Goal: Task Accomplishment & Management: Manage account settings

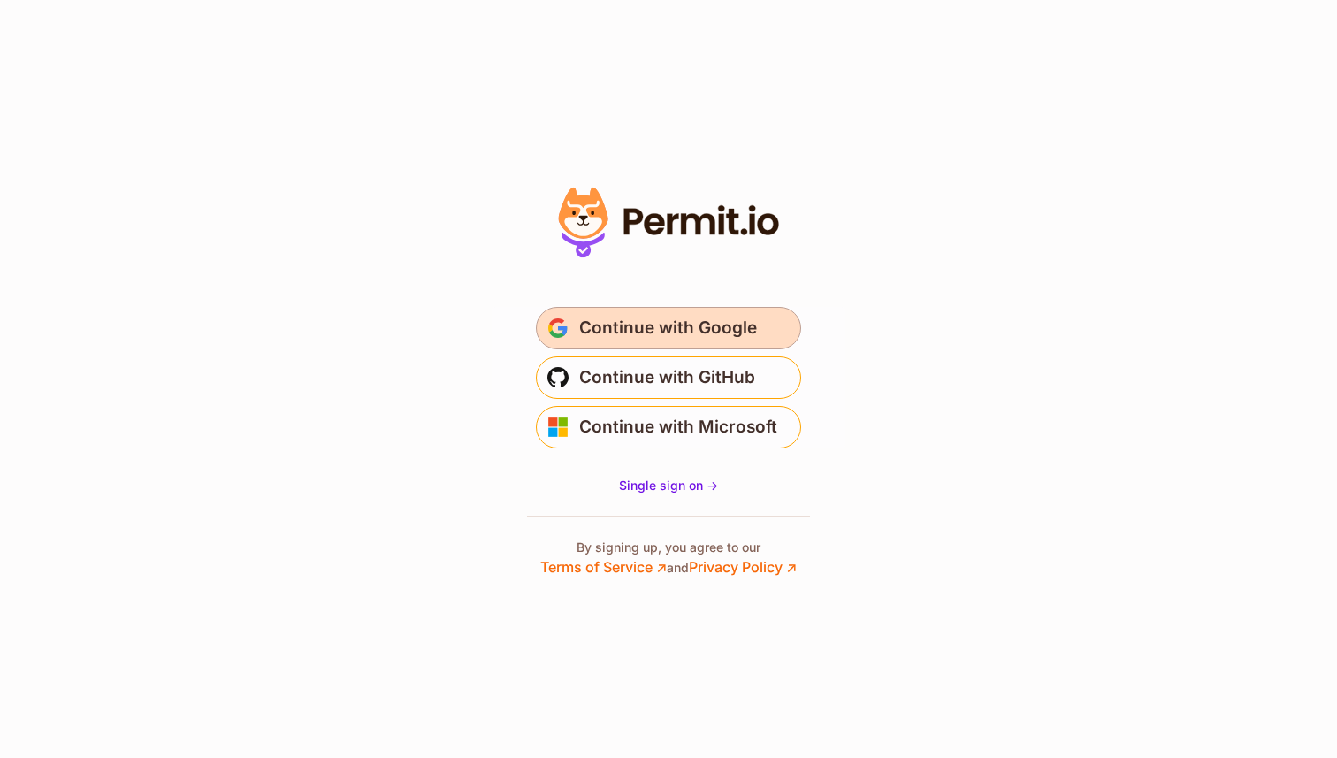
click at [655, 333] on span "Continue with Google" at bounding box center [668, 328] width 178 height 28
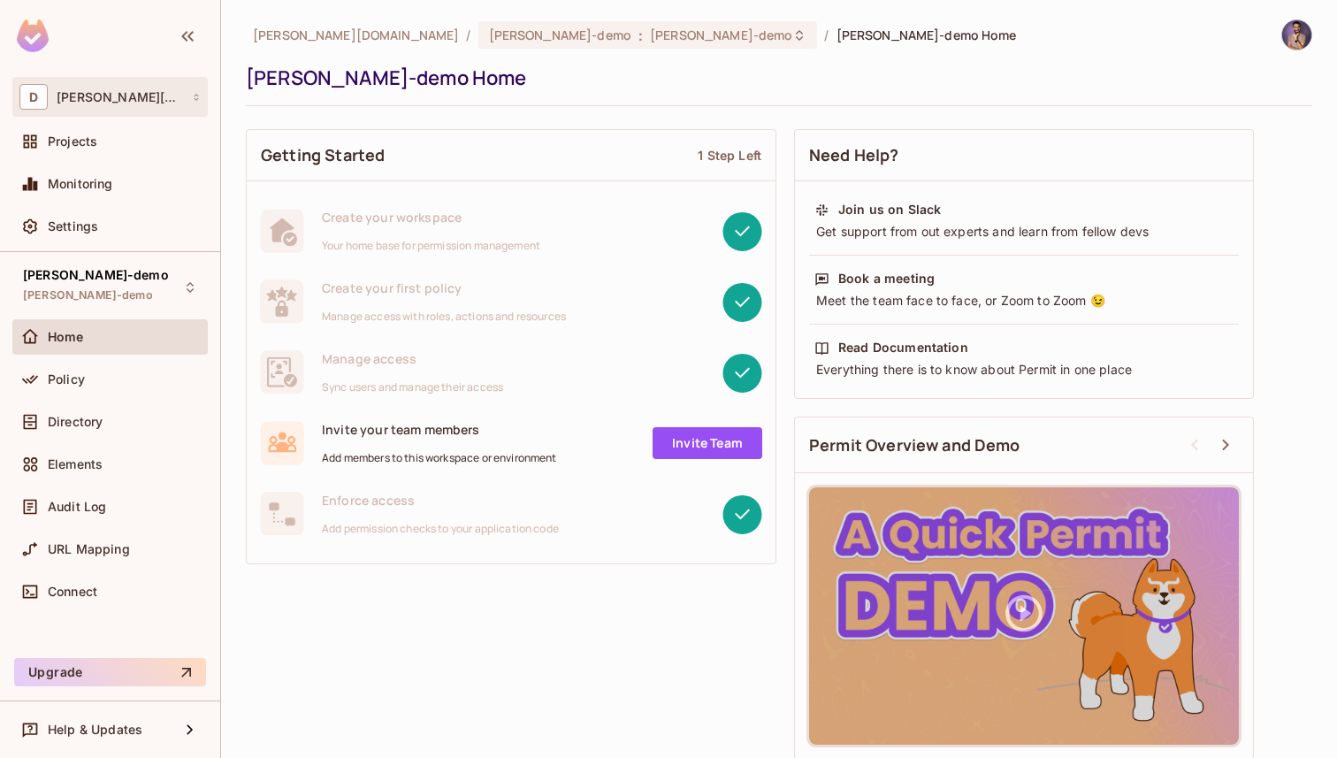
click at [128, 88] on div "D [PERSON_NAME][DOMAIN_NAME]" at bounding box center [109, 97] width 181 height 26
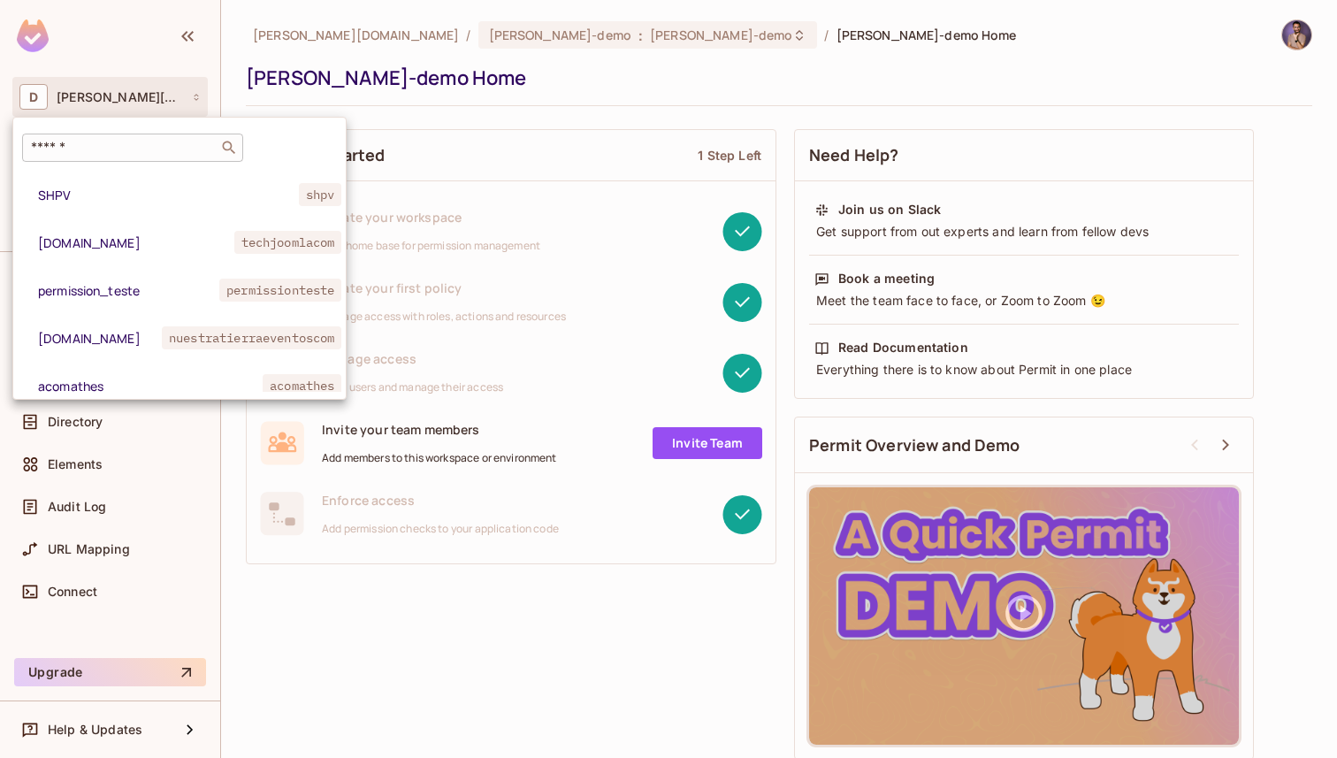
click at [121, 153] on input "text" at bounding box center [120, 148] width 186 height 18
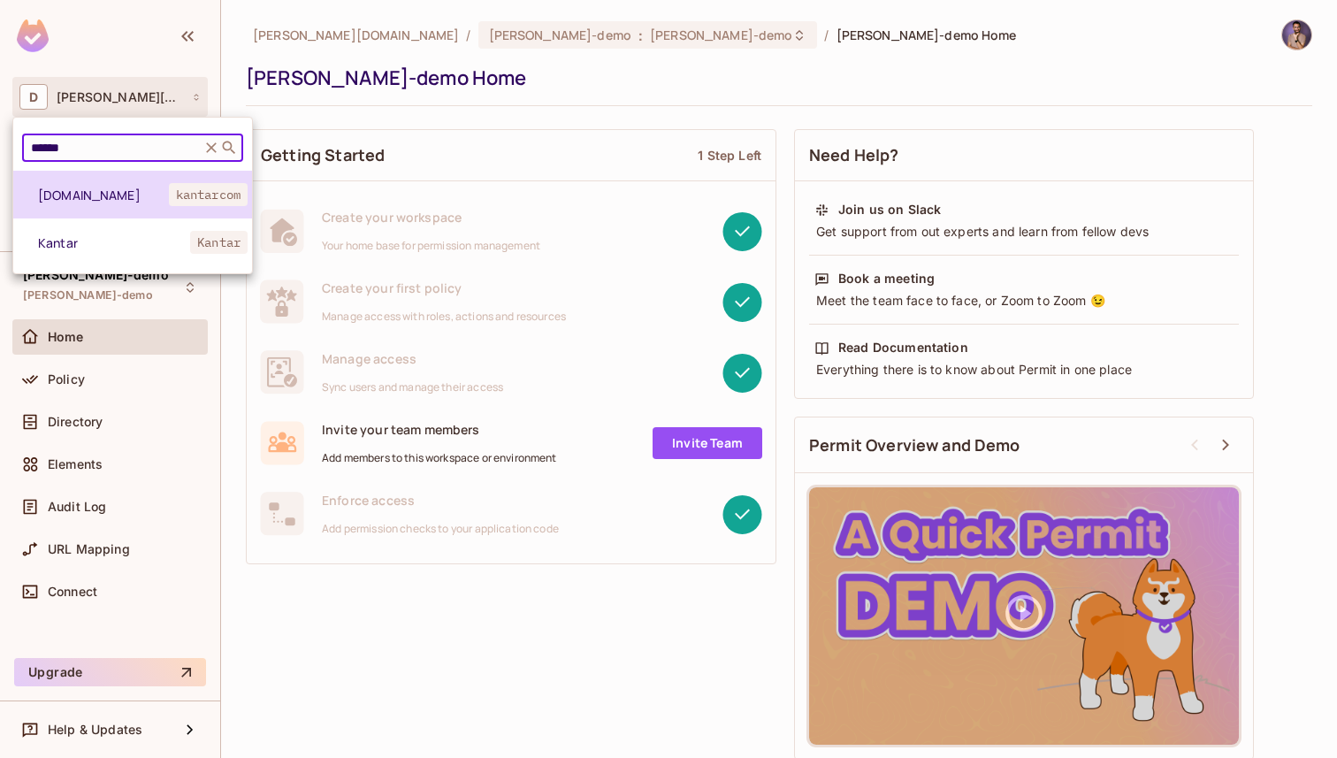
type input "******"
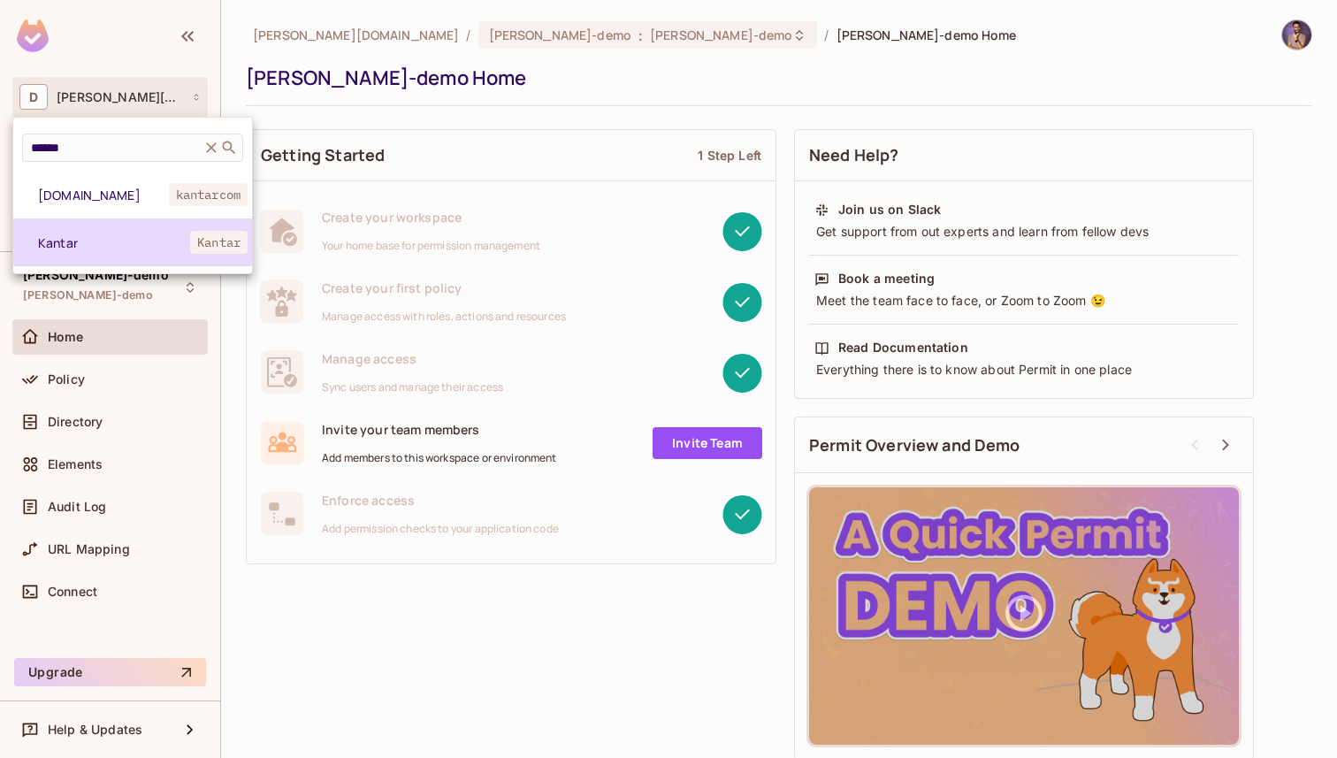
drag, startPoint x: 103, startPoint y: 195, endPoint x: 120, endPoint y: 251, distance: 59.3
click at [120, 251] on div "[DOMAIN_NAME] kantarcom Kantar Kantar" at bounding box center [132, 219] width 239 height 96
click at [120, 251] on li "Kantar Kantar" at bounding box center [132, 242] width 239 height 48
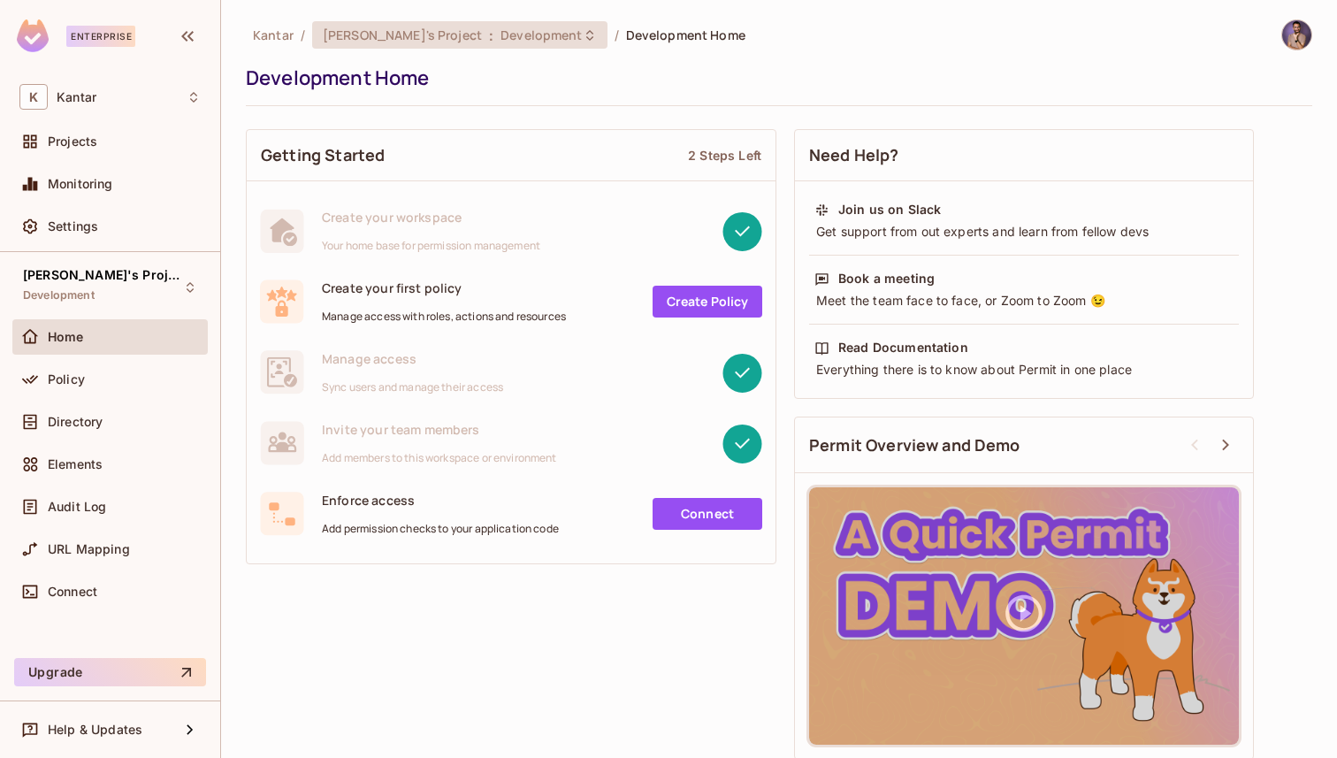
click at [392, 39] on span "[PERSON_NAME]'s Project" at bounding box center [402, 35] width 159 height 17
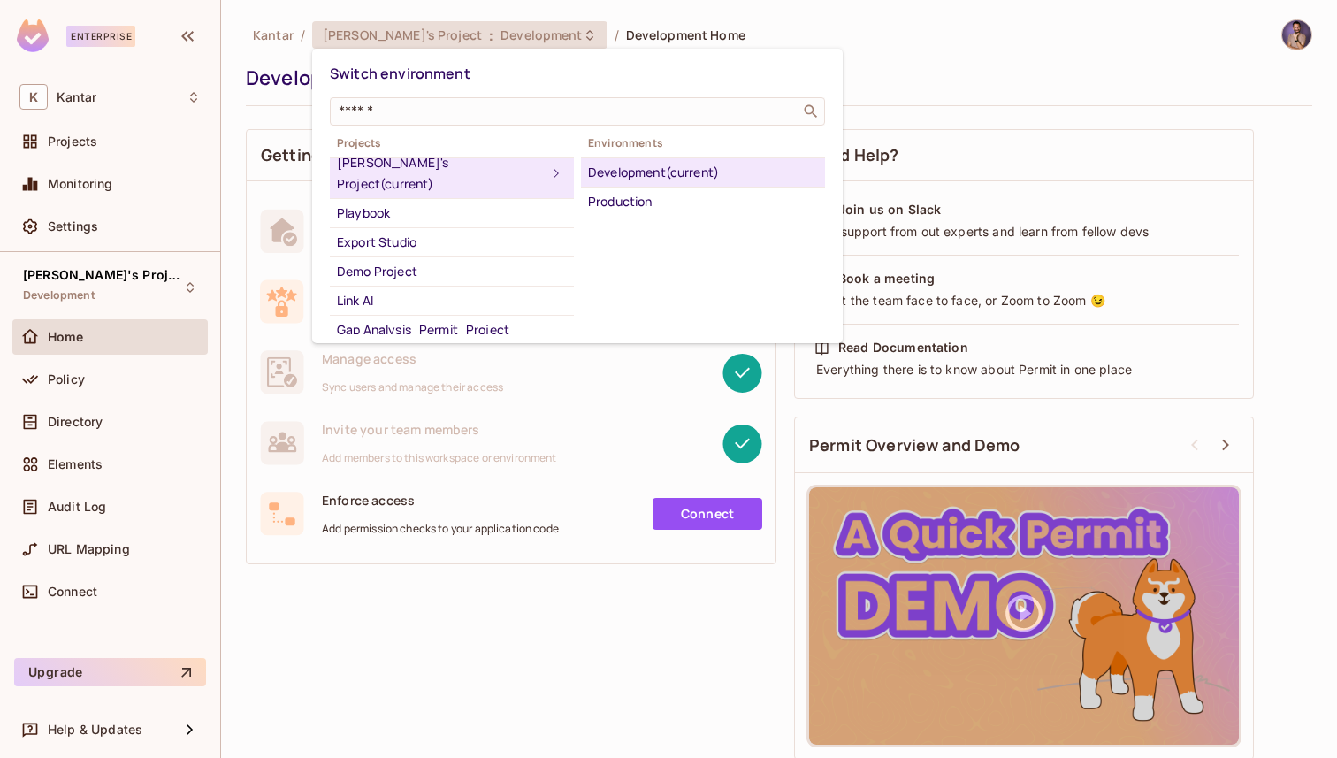
scroll to position [1, 0]
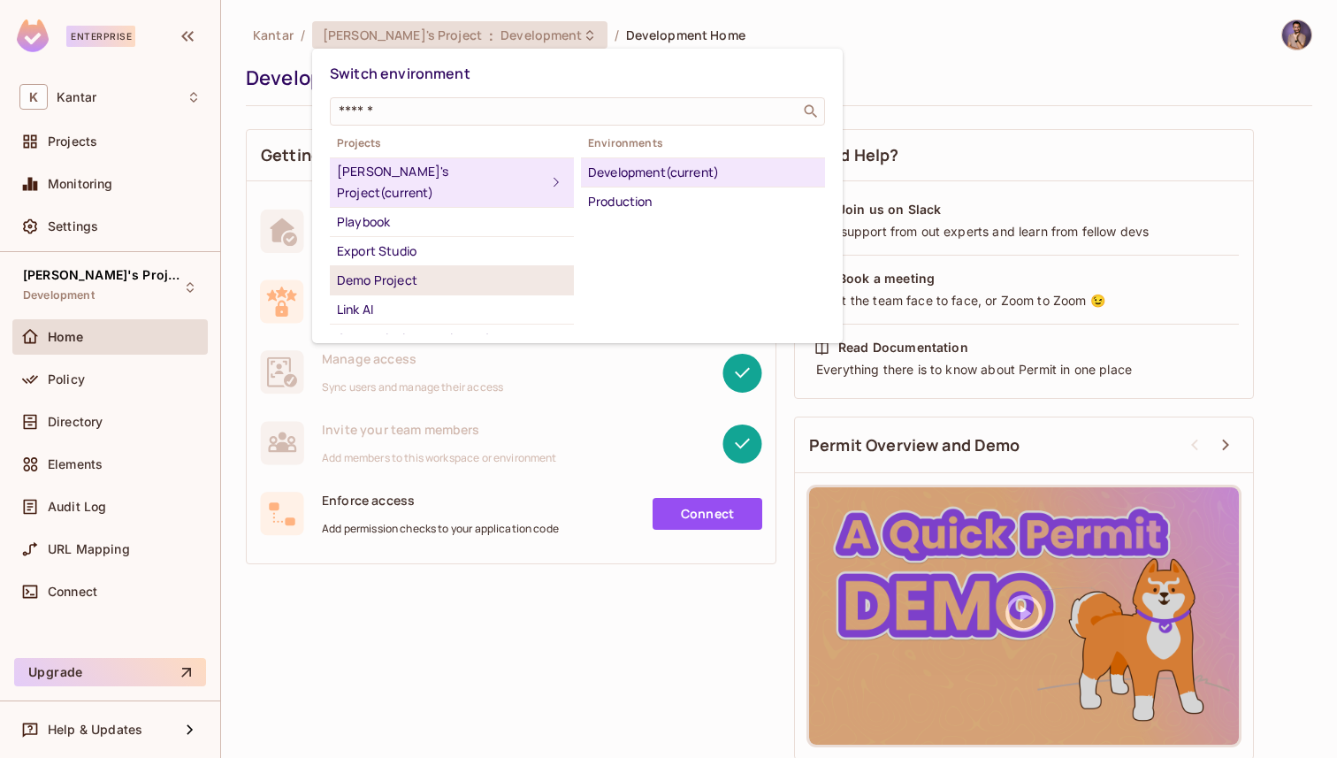
click at [423, 270] on div "Demo Project" at bounding box center [452, 280] width 230 height 21
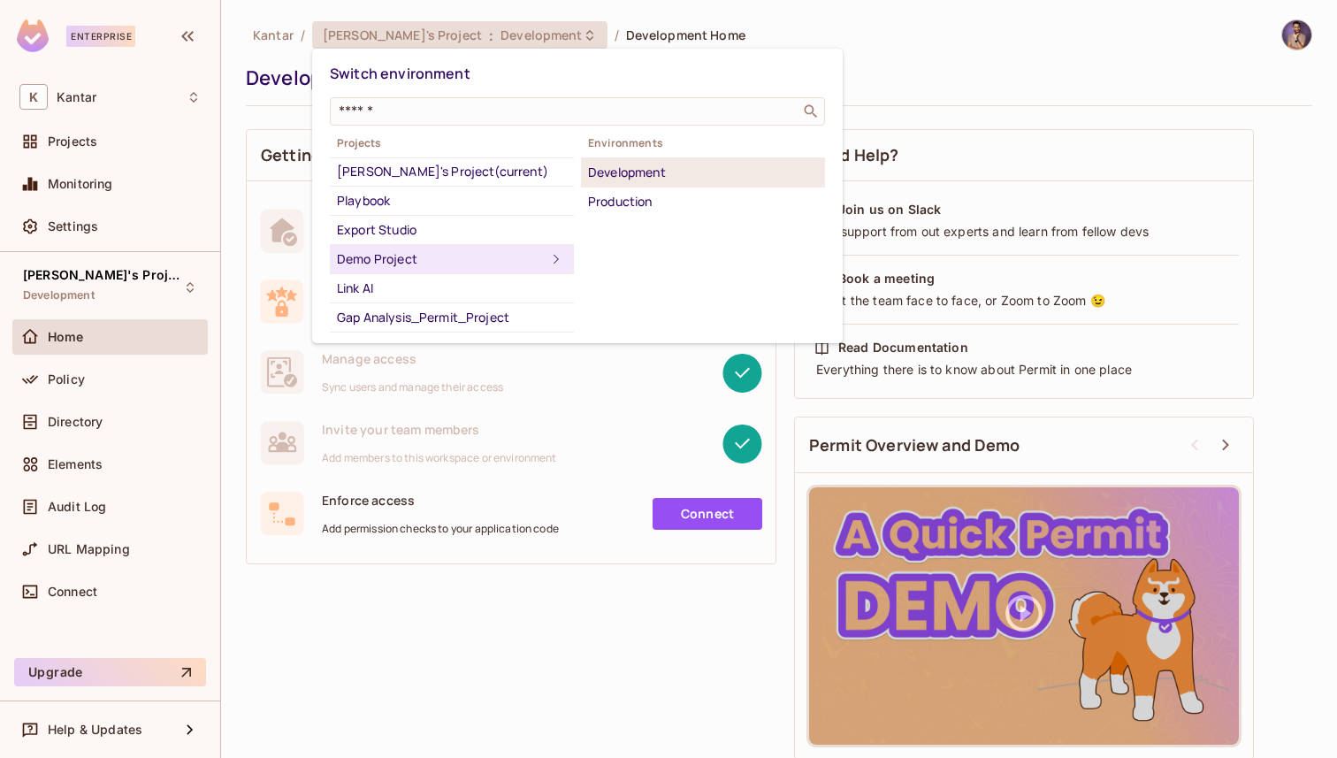
click at [644, 169] on div "Development" at bounding box center [703, 172] width 230 height 21
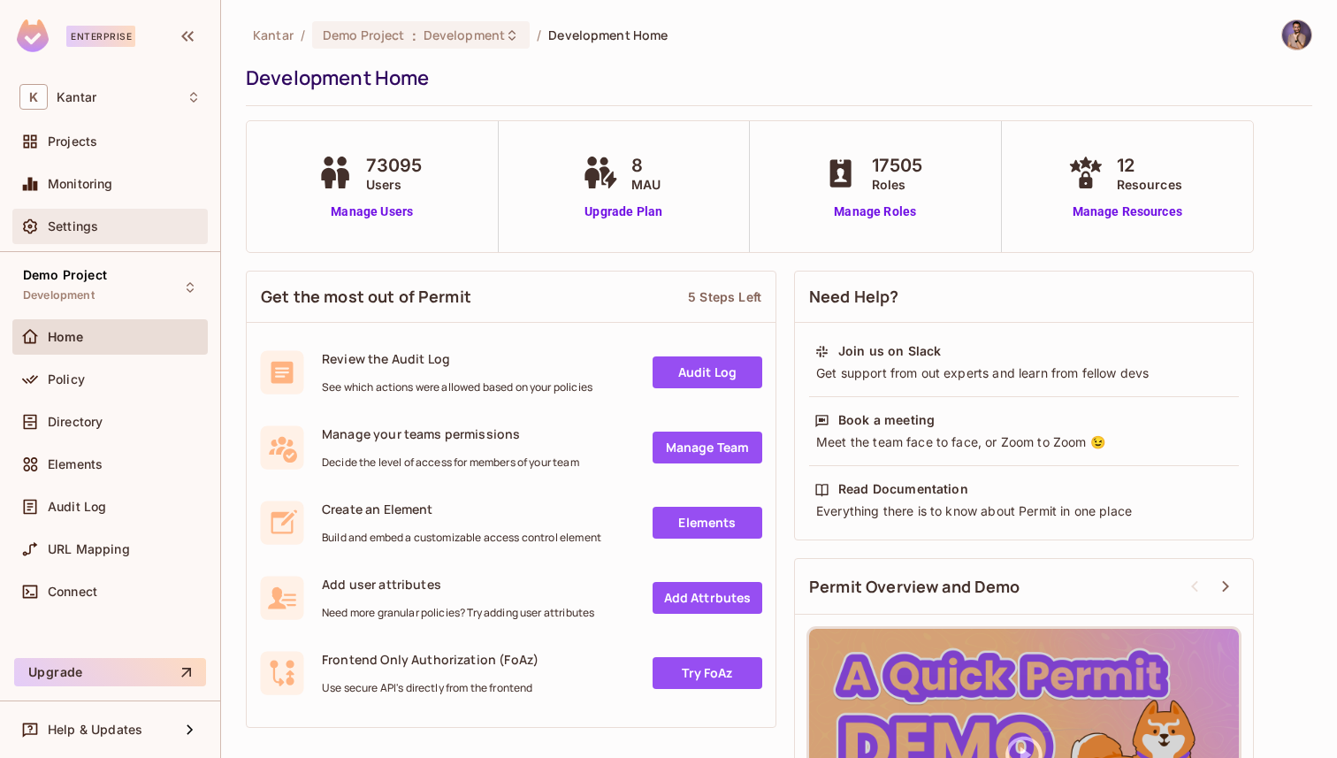
click at [108, 230] on div "Settings" at bounding box center [124, 226] width 153 height 14
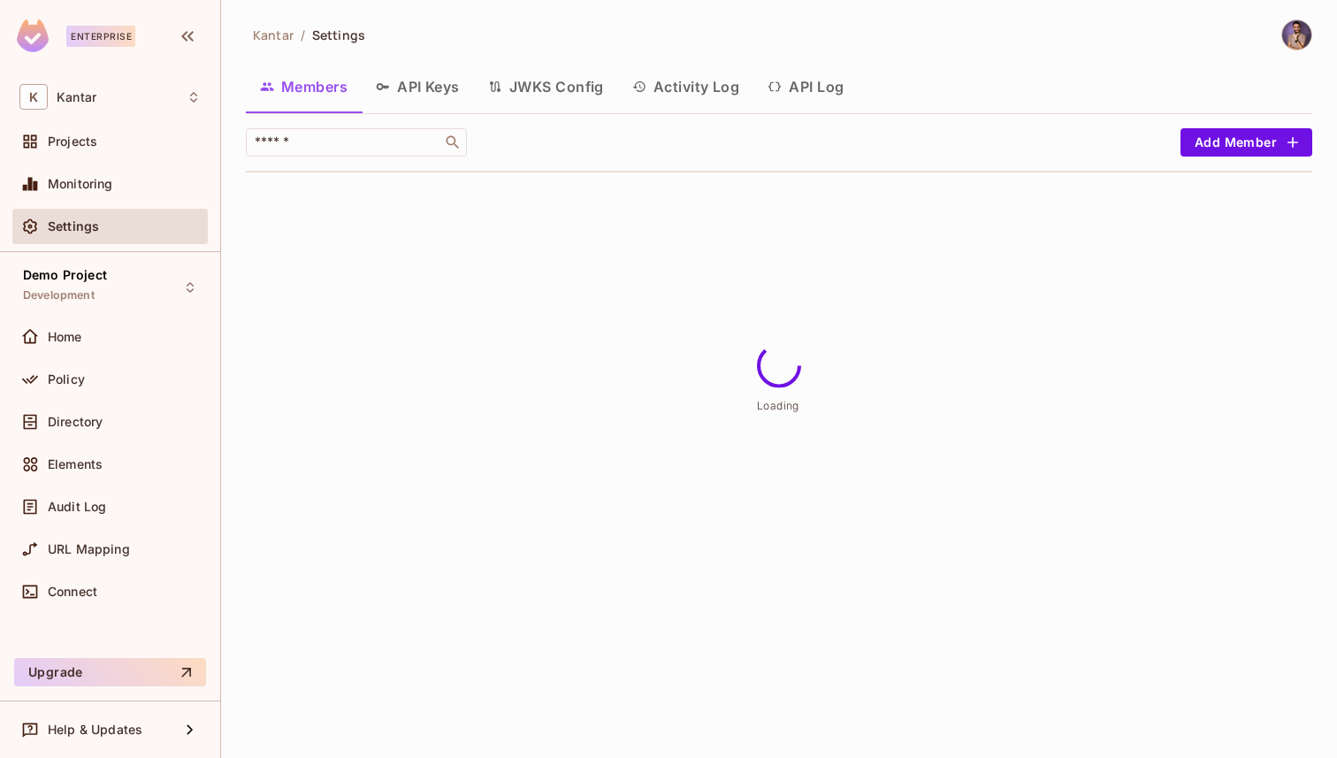
click at [441, 88] on button "API Keys" at bounding box center [418, 87] width 112 height 44
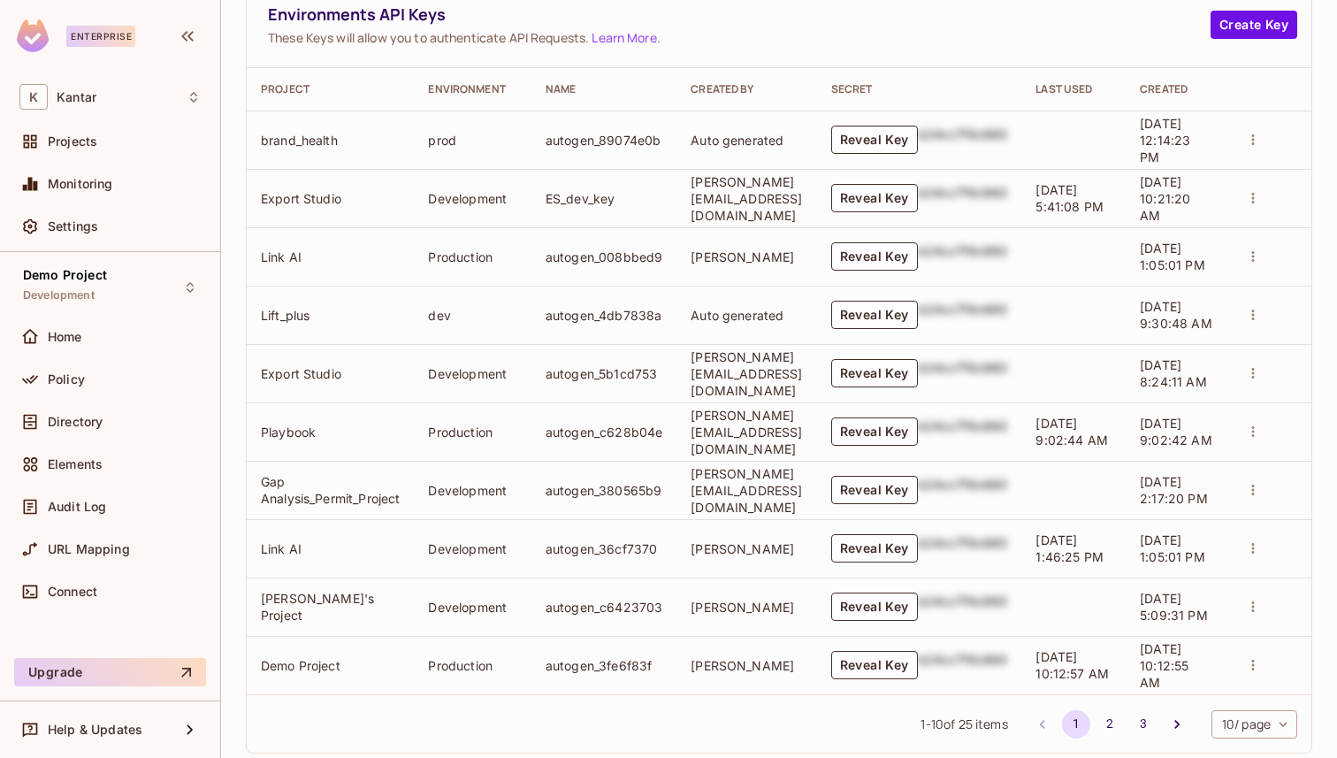
scroll to position [890, 0]
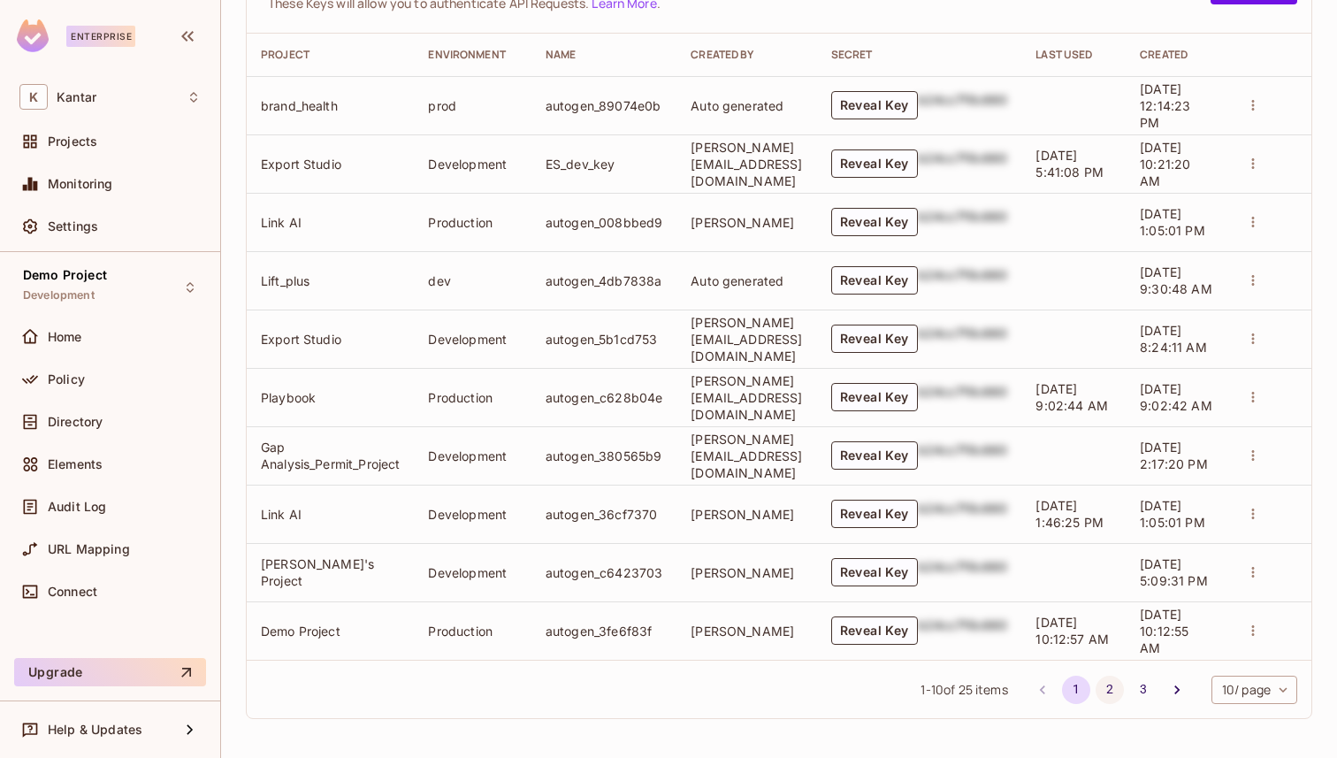
click at [1106, 686] on button "2" at bounding box center [1110, 690] width 28 height 28
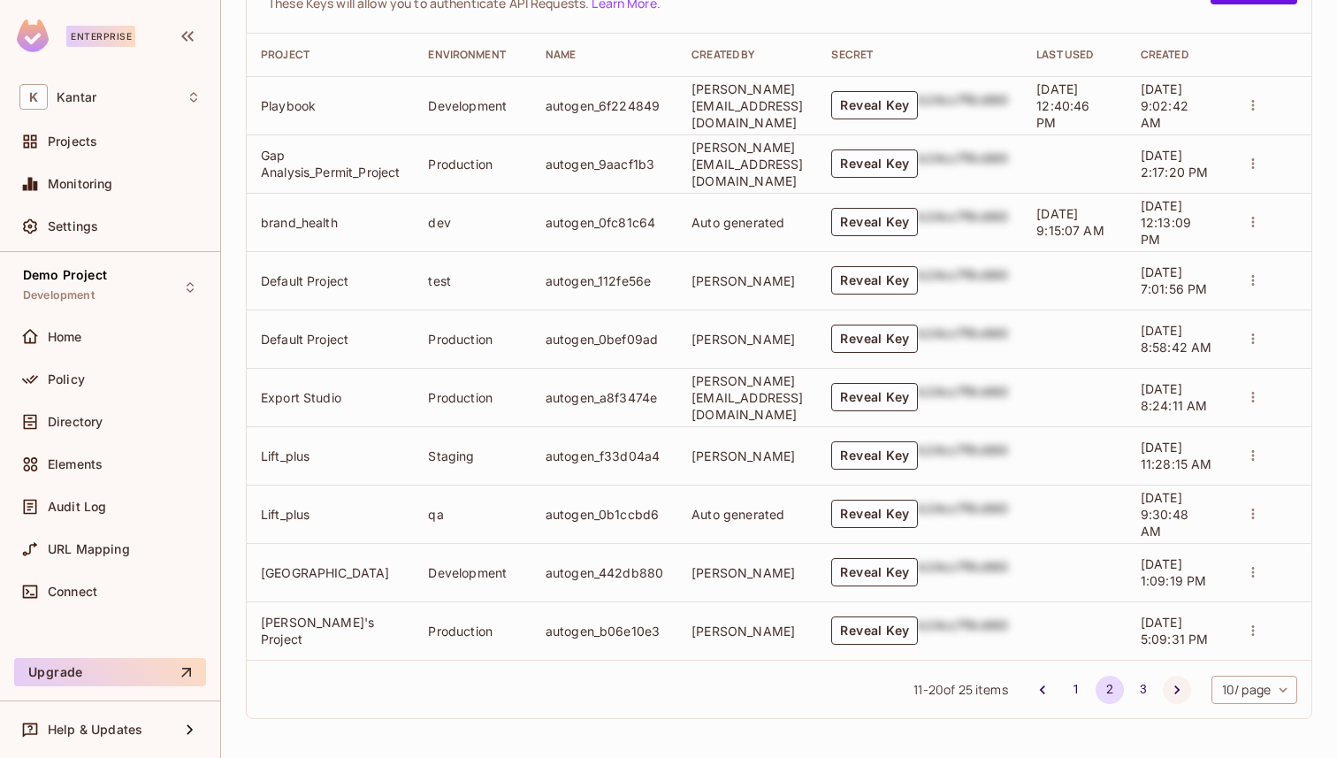
click at [1182, 685] on icon "Go to next page" at bounding box center [1177, 690] width 18 height 18
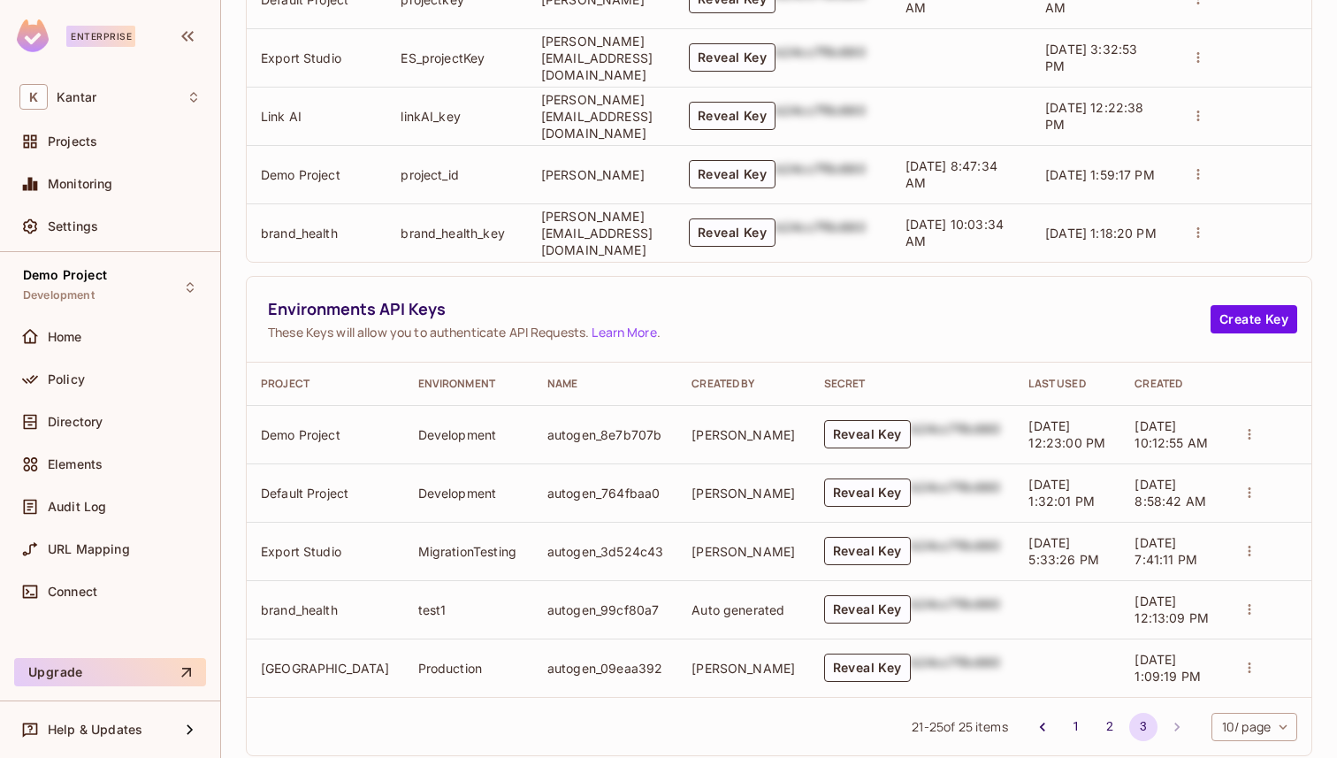
scroll to position [598, 0]
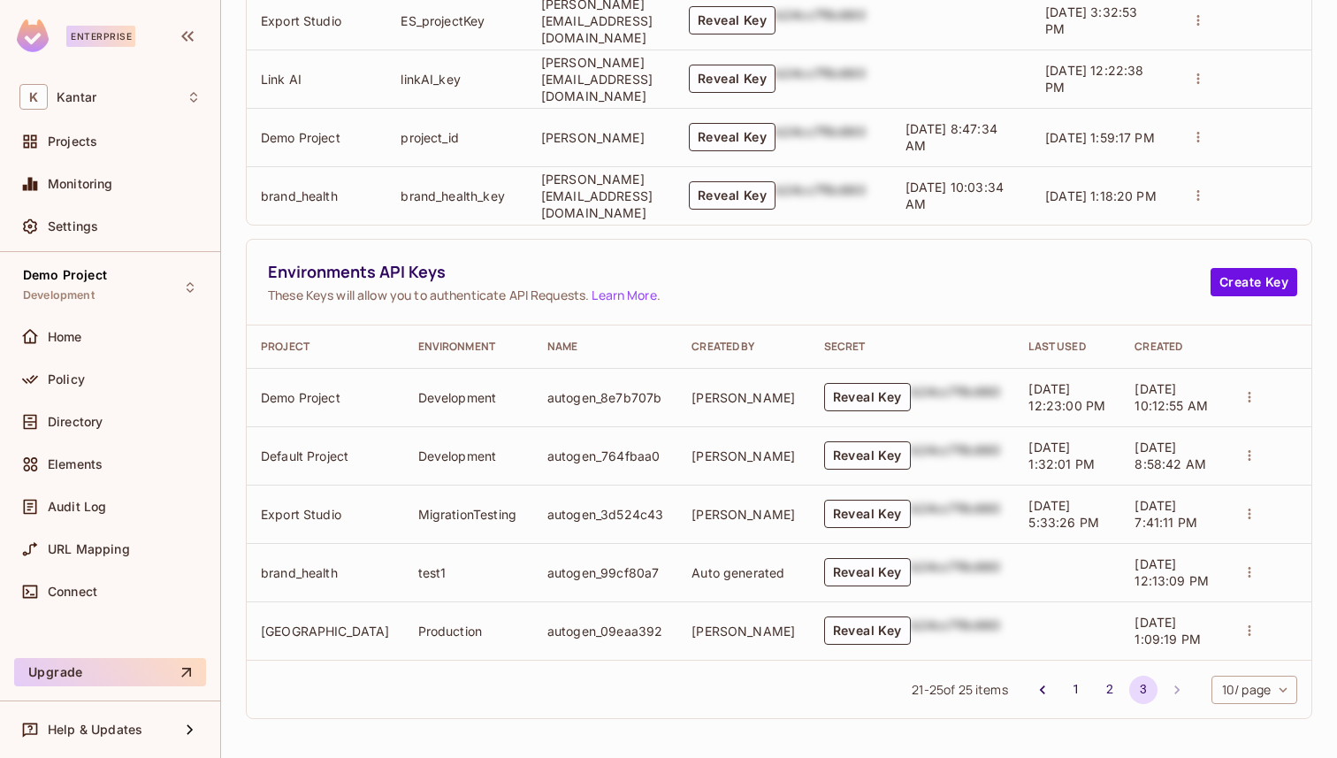
click at [1223, 397] on td at bounding box center [1267, 397] width 88 height 58
click at [1242, 397] on icon "actions" at bounding box center [1250, 397] width 16 height 16
click at [1240, 425] on p "Rotate Key" at bounding box center [1272, 432] width 73 height 21
click at [824, 403] on button "Reveal Key" at bounding box center [867, 397] width 87 height 28
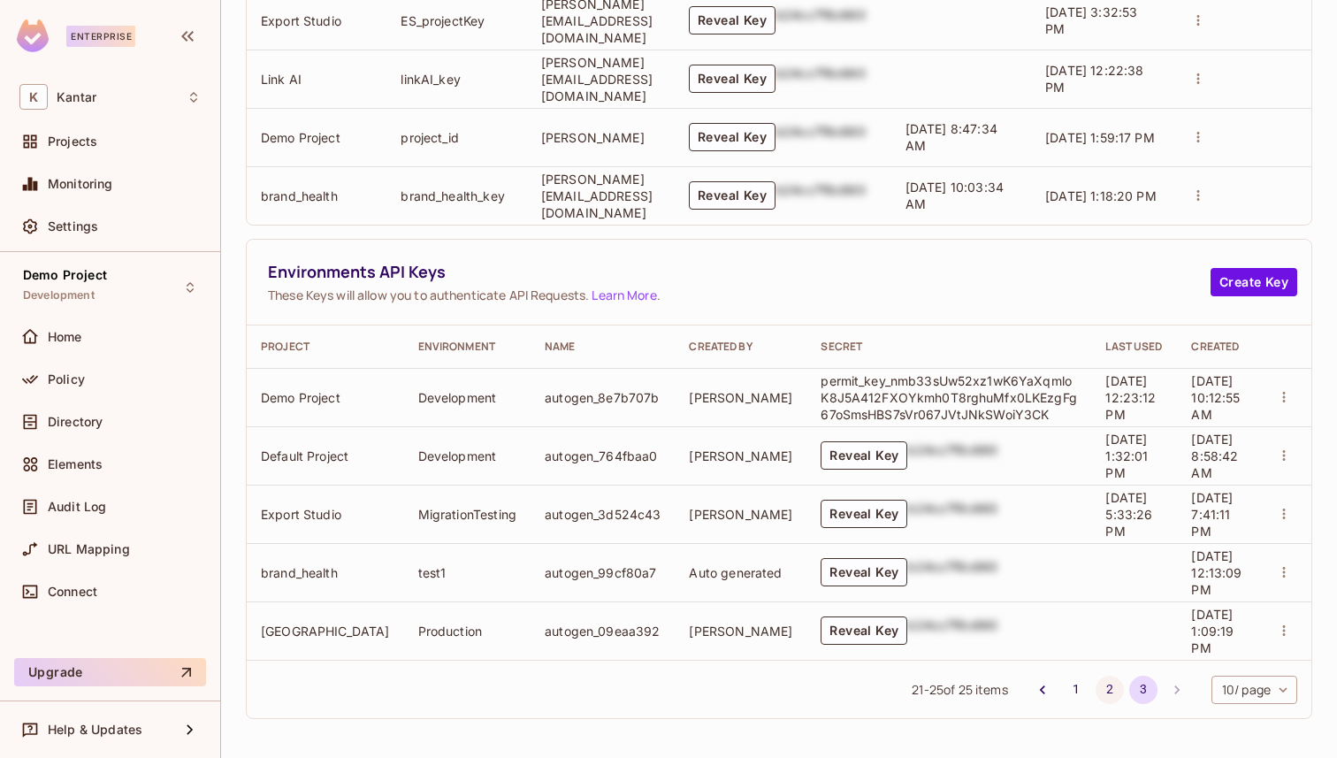
click at [1112, 692] on button "2" at bounding box center [1110, 690] width 28 height 28
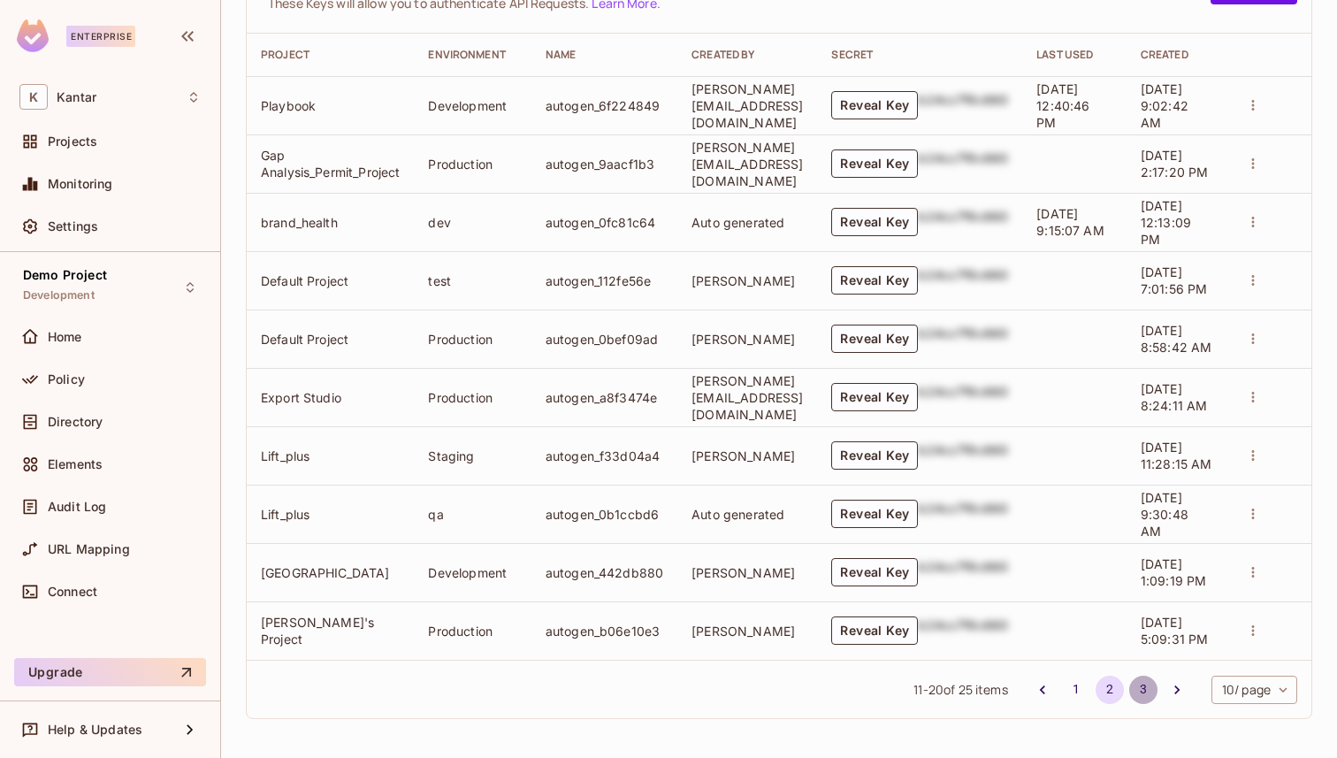
click at [1138, 691] on button "3" at bounding box center [1144, 690] width 28 height 28
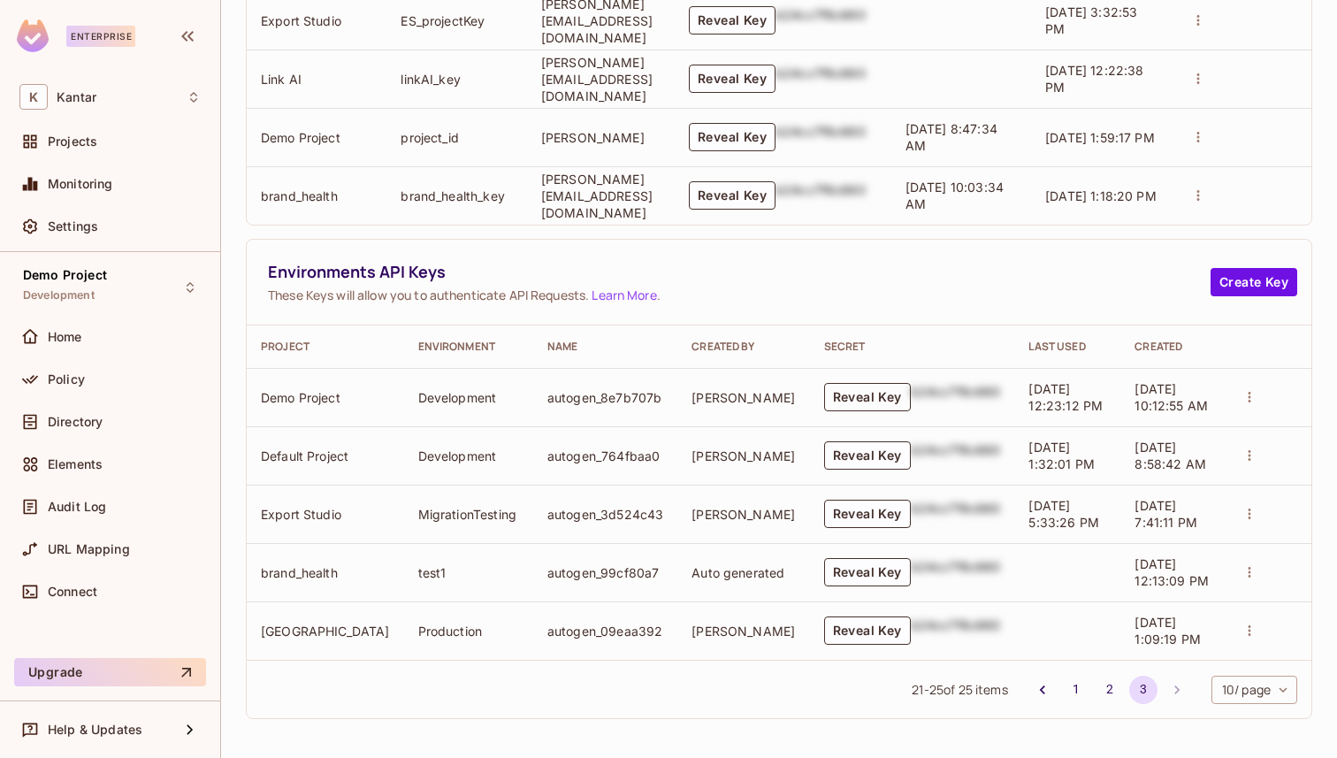
click at [831, 396] on button "Reveal Key" at bounding box center [867, 397] width 87 height 28
